Goal: Transaction & Acquisition: Book appointment/travel/reservation

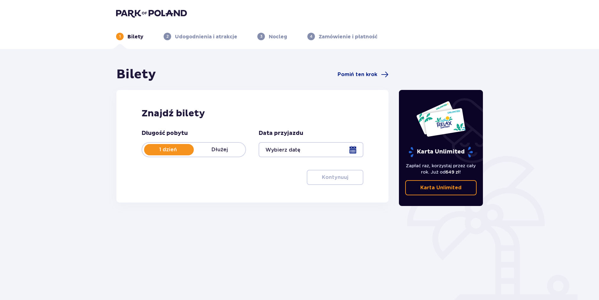
click at [212, 151] on p "Dłużej" at bounding box center [220, 149] width 52 height 7
click at [157, 146] on p "1 dzień" at bounding box center [168, 149] width 52 height 7
click at [288, 151] on div at bounding box center [311, 149] width 104 height 15
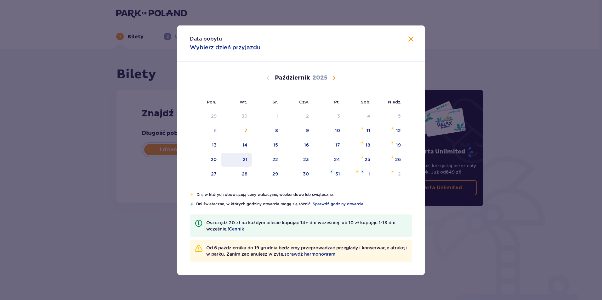
click at [246, 157] on div "21" at bounding box center [245, 159] width 5 height 6
type input "[DATE]"
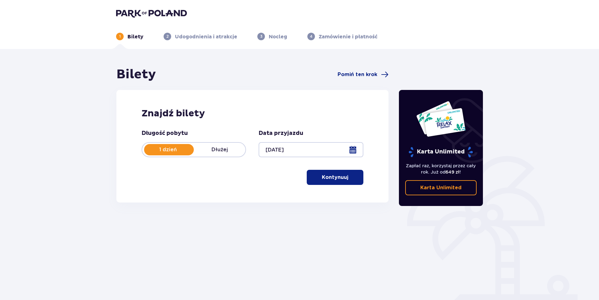
click at [339, 176] on p "Kontynuuj" at bounding box center [335, 177] width 26 height 7
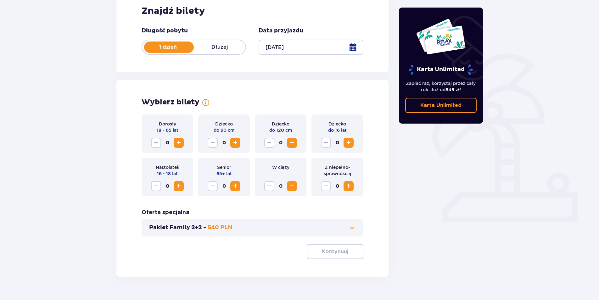
scroll to position [117, 0]
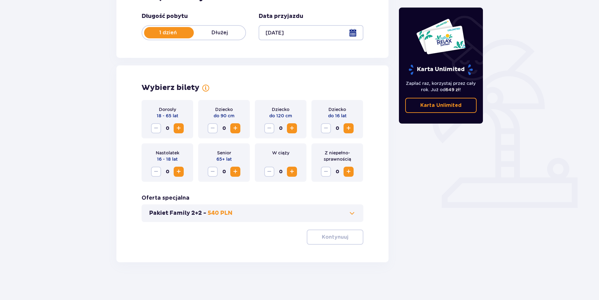
click at [182, 127] on span "Zwiększ" at bounding box center [179, 129] width 8 height 8
click at [349, 214] on span at bounding box center [352, 214] width 8 height 8
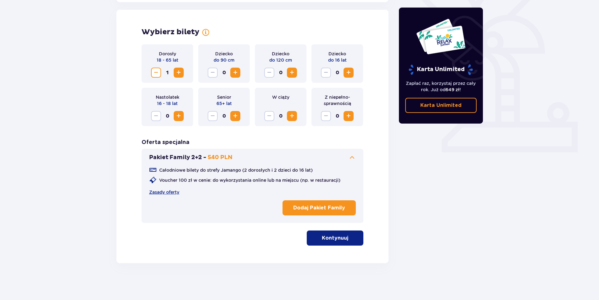
scroll to position [174, 0]
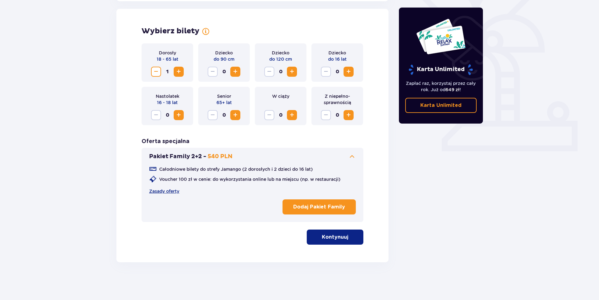
click at [326, 238] on p "Kontynuuj" at bounding box center [335, 237] width 26 height 7
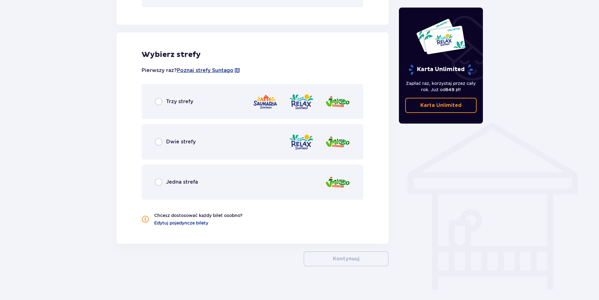
scroll to position [393, 0]
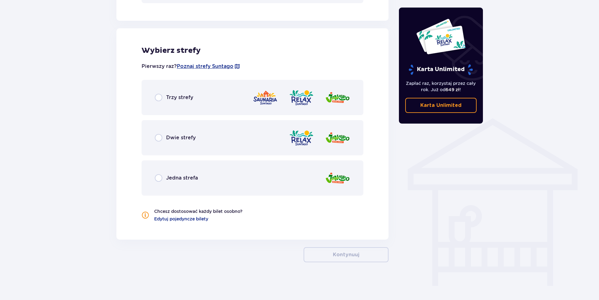
click at [159, 177] on input "radio" at bounding box center [159, 178] width 8 height 8
radio input "true"
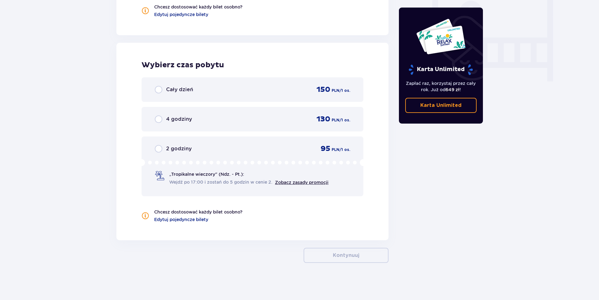
scroll to position [598, 0]
click at [295, 184] on span "Zobacz zasady promocji" at bounding box center [301, 182] width 53 height 6
click at [169, 179] on div "„Tropikalne wieczory" (Ndz. - Pt.): Wejdź po 17:00 i zostań do 5 godzin w cenie…" at bounding box center [242, 178] width 174 height 14
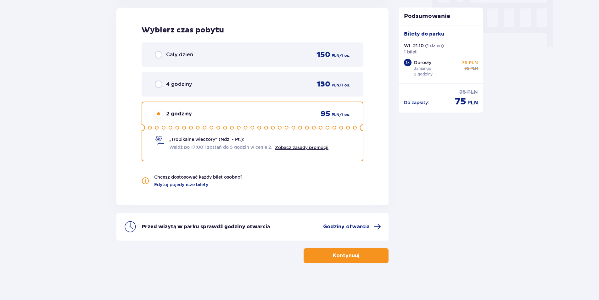
scroll to position [633, 0]
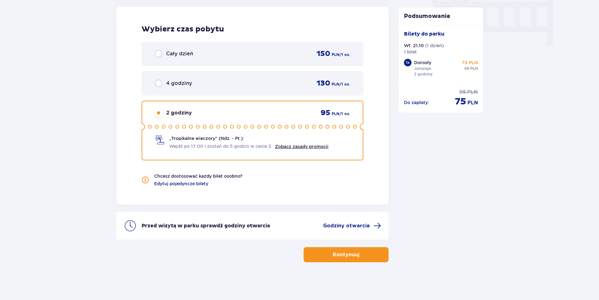
click at [318, 143] on span "Zobacz zasady promocji" at bounding box center [301, 146] width 53 height 6
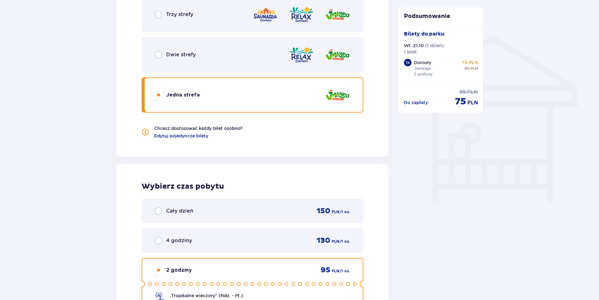
scroll to position [602, 0]
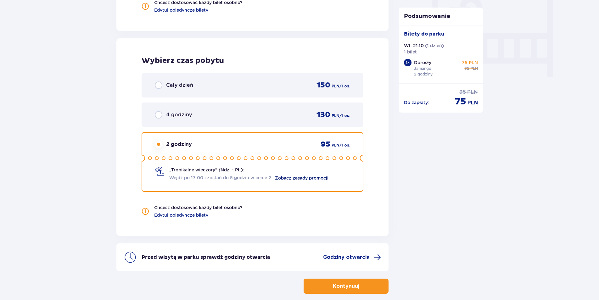
click at [310, 177] on link "Zobacz zasady promocji" at bounding box center [301, 178] width 53 height 5
